Goal: Find specific page/section: Find specific page/section

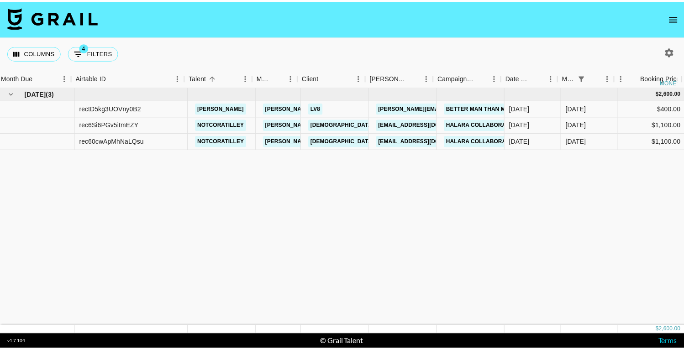
scroll to position [0, 4]
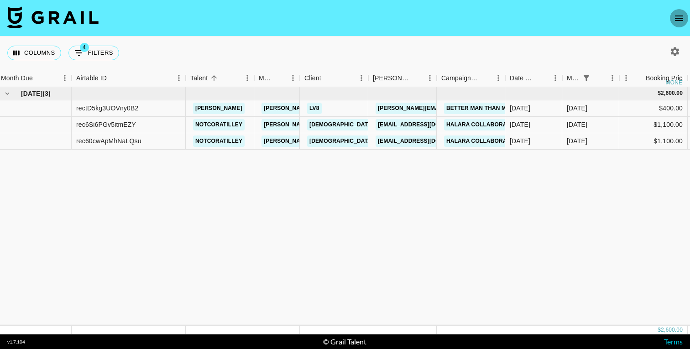
click at [681, 21] on icon "open drawer" at bounding box center [679, 18] width 11 height 11
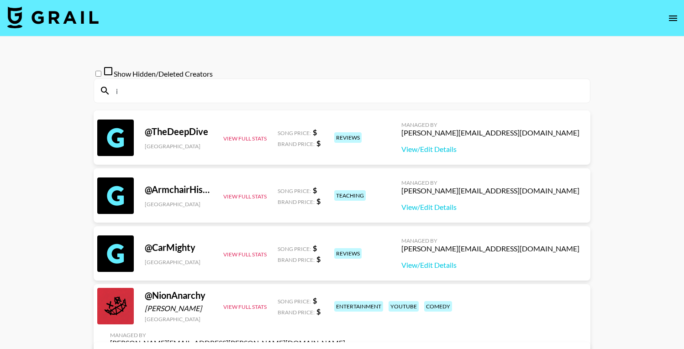
click at [205, 96] on input "i" at bounding box center [348, 91] width 474 height 15
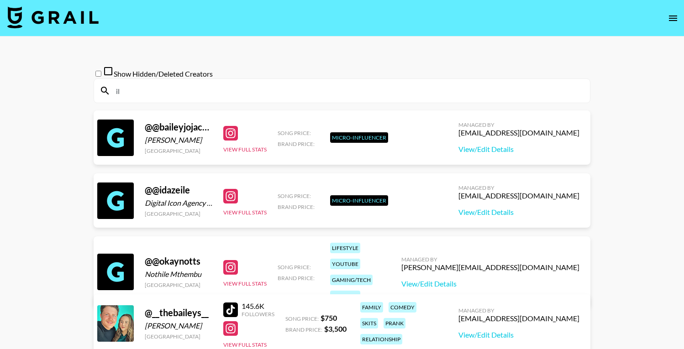
type input "i"
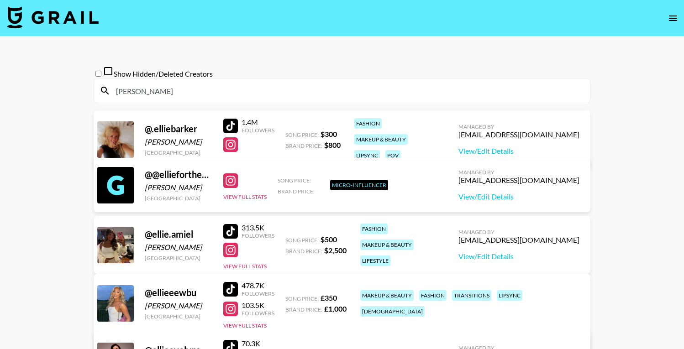
type input "[PERSON_NAME]"
click at [684, 16] on nav at bounding box center [342, 18] width 684 height 37
click at [673, 16] on icon "open drawer" at bounding box center [673, 18] width 11 height 11
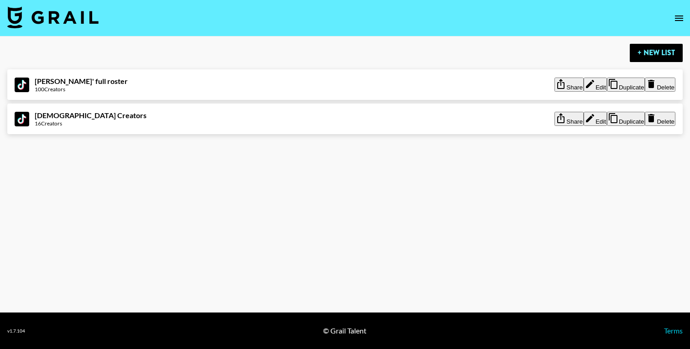
click at [555, 84] on button "Share" at bounding box center [569, 85] width 29 height 14
click at [53, 11] on img at bounding box center [52, 17] width 91 height 22
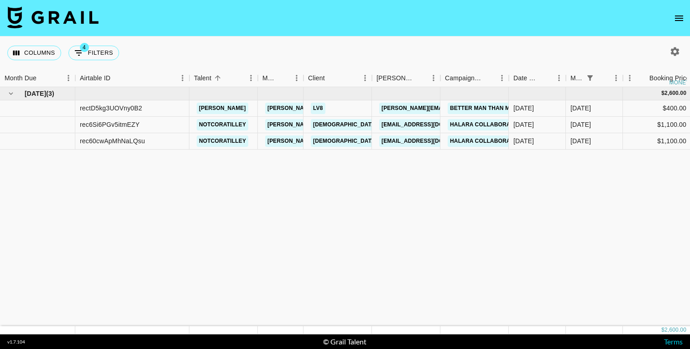
drag, startPoint x: 316, startPoint y: 246, endPoint x: 340, endPoint y: 5, distance: 242.3
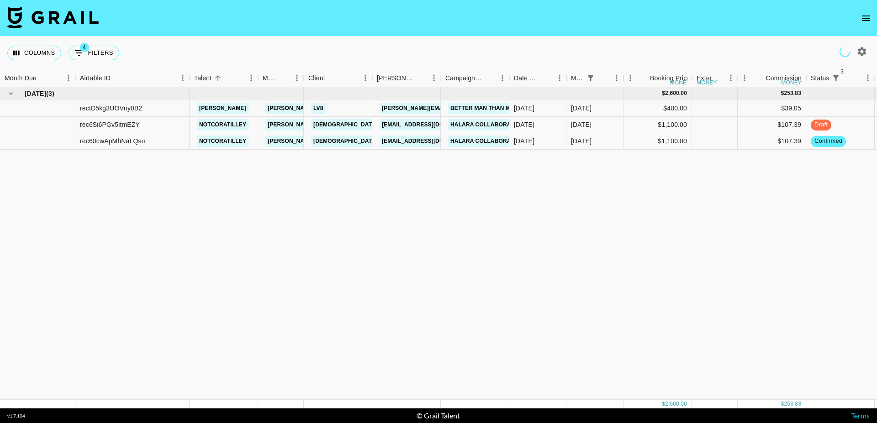
click at [690, 14] on icon "open drawer" at bounding box center [865, 18] width 11 height 11
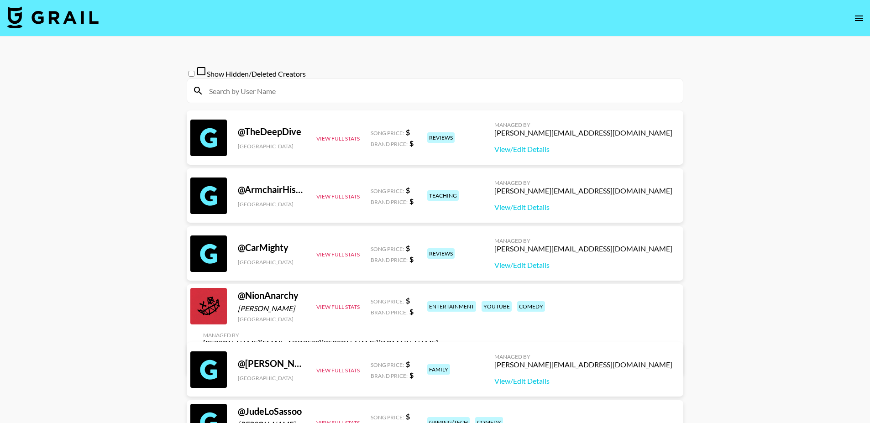
click at [690, 17] on icon "open drawer" at bounding box center [859, 18] width 11 height 11
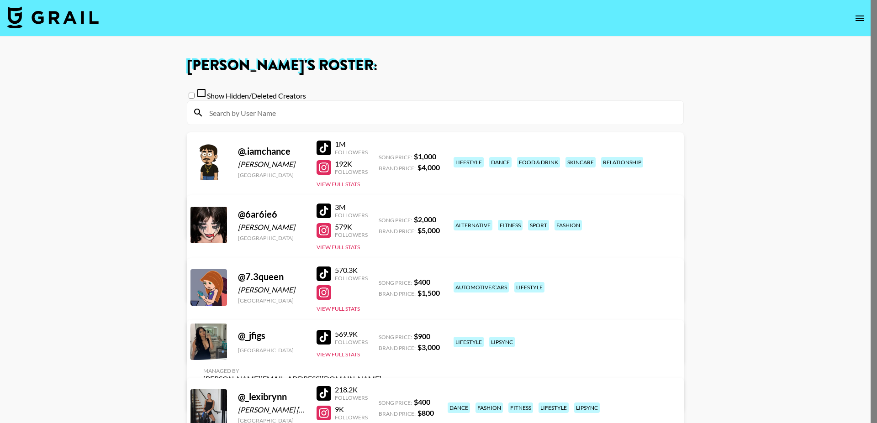
click at [313, 112] on div at bounding box center [438, 211] width 877 height 423
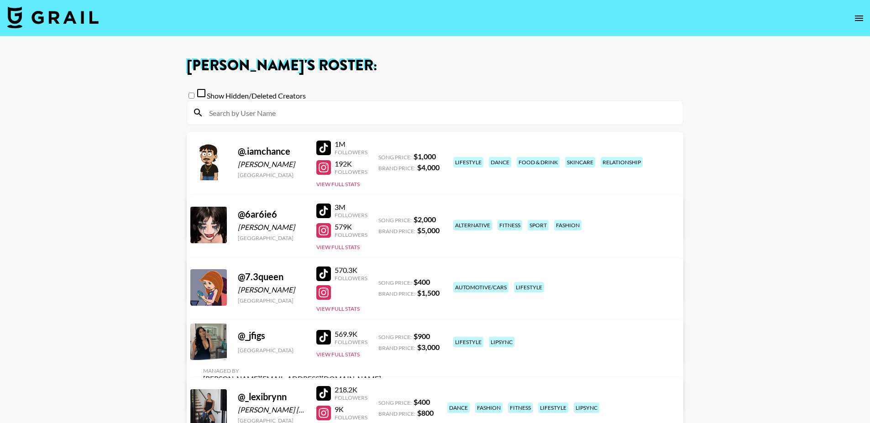
click at [288, 120] on input at bounding box center [441, 112] width 474 height 15
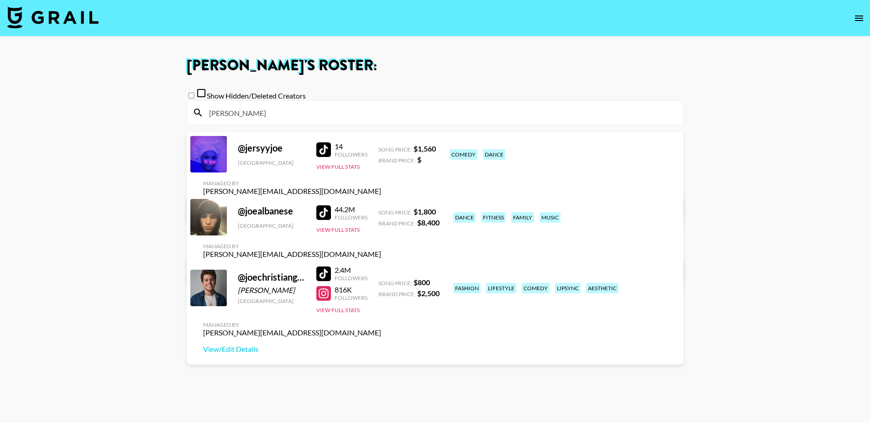
type input "[PERSON_NAME]"
drag, startPoint x: 288, startPoint y: 120, endPoint x: 771, endPoint y: 217, distance: 492.9
click at [690, 217] on main "[PERSON_NAME] 's Roster: Show Hidden/Deleted Creators [PERSON_NAME] @ jersyyjoe…" at bounding box center [435, 245] width 870 height 416
click at [79, 16] on img at bounding box center [52, 17] width 91 height 22
